Goal: Task Accomplishment & Management: Use online tool/utility

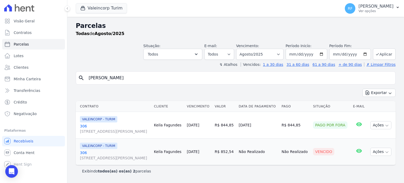
select select
click at [80, 77] on icon "search" at bounding box center [81, 78] width 6 height 6
click at [128, 79] on input "ana lu" at bounding box center [239, 78] width 308 height 11
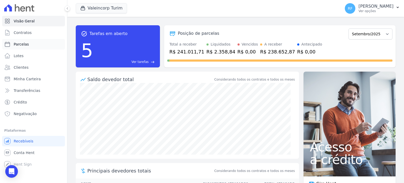
click at [17, 43] on span "Parcelas" at bounding box center [21, 44] width 15 height 5
select select
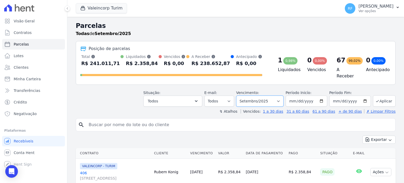
click at [260, 100] on select "Filtrar por período ──────── Todos os meses Julho/2024 Agosto/2024 Setembro/202…" at bounding box center [259, 100] width 47 height 11
select select "08/2025"
click at [240, 95] on select "Filtrar por período ──────── Todos os meses Julho/2024 Agosto/2024 Setembro/202…" at bounding box center [259, 100] width 47 height 11
